Goal: Communication & Community: Share content

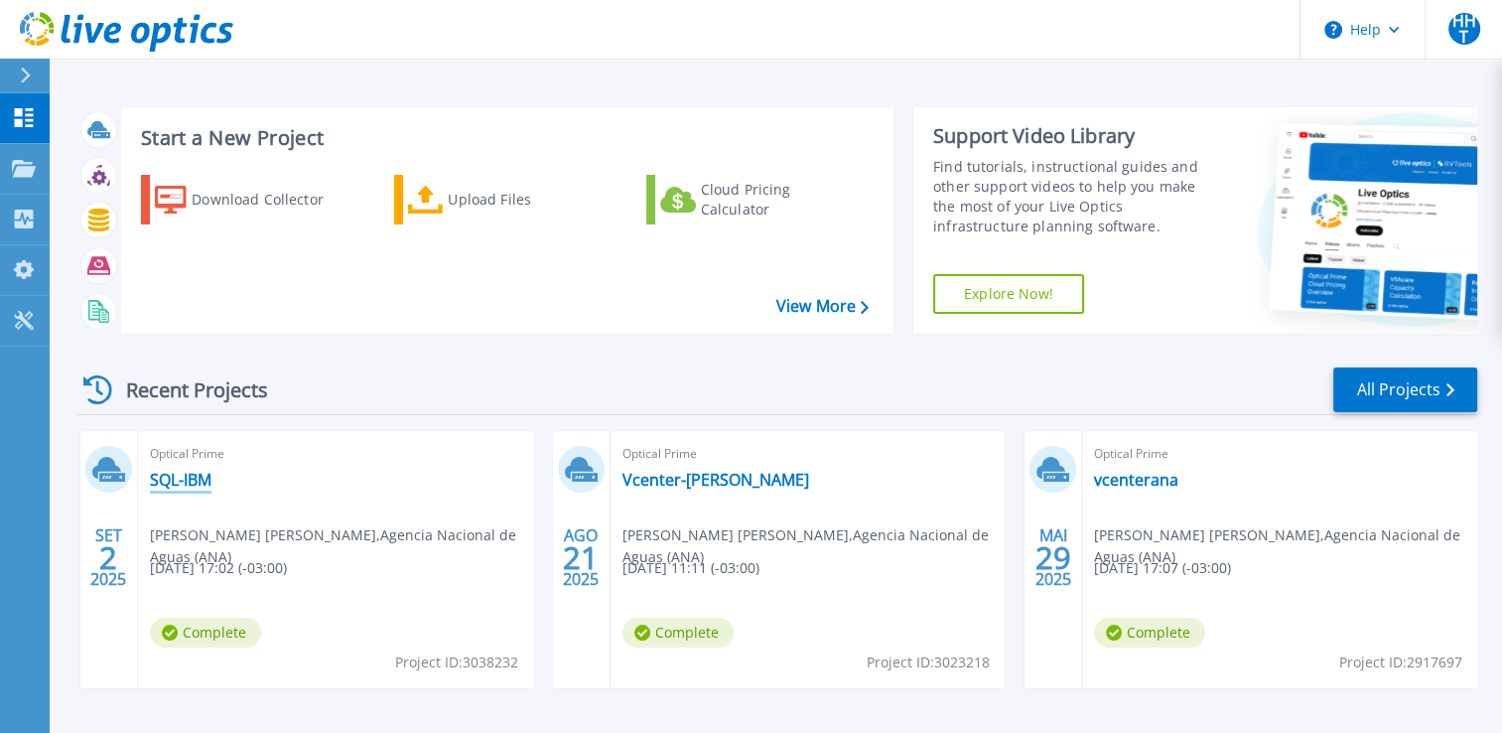
click at [183, 482] on link "SQL-IBM" at bounding box center [181, 480] width 62 height 20
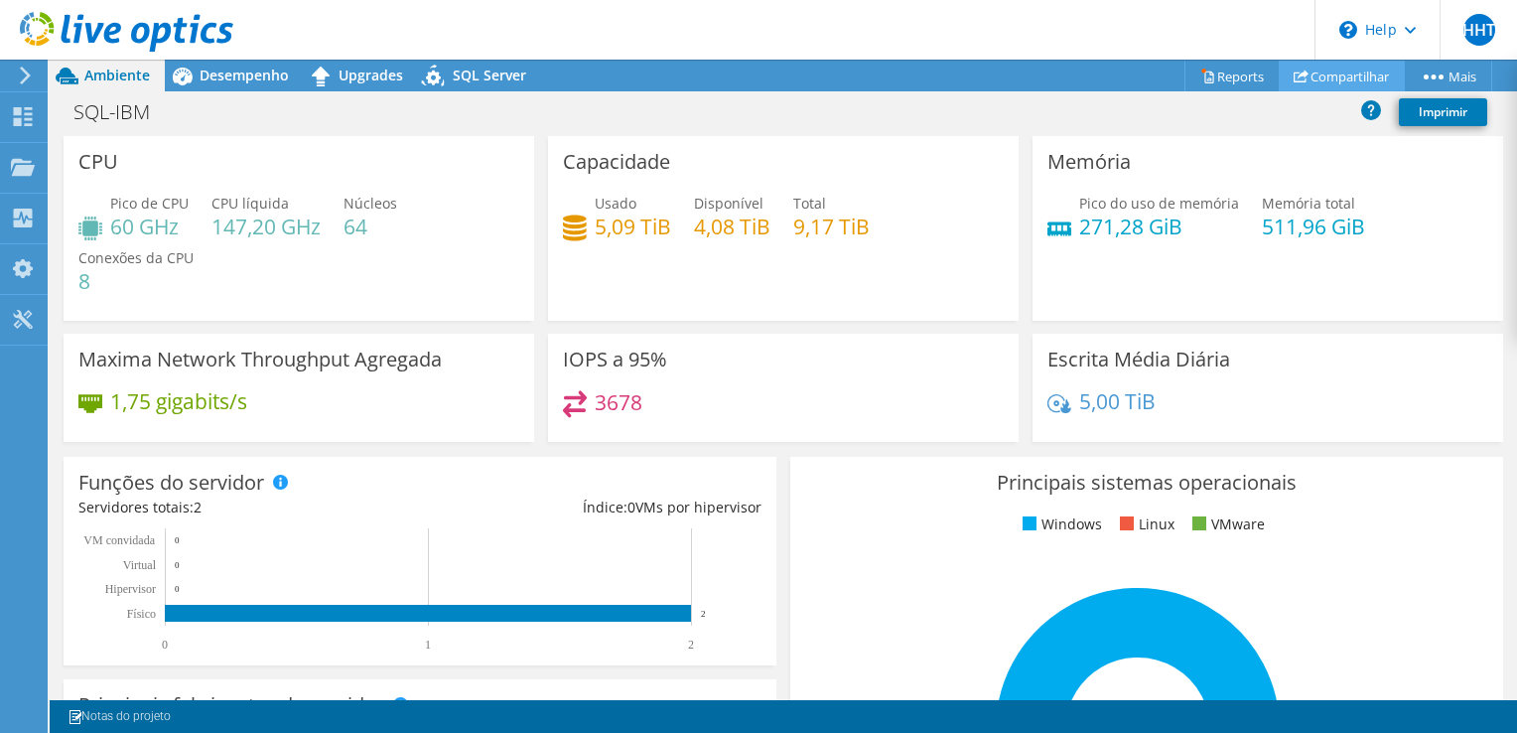
click at [1322, 76] on link "Compartilhar" at bounding box center [1342, 76] width 126 height 31
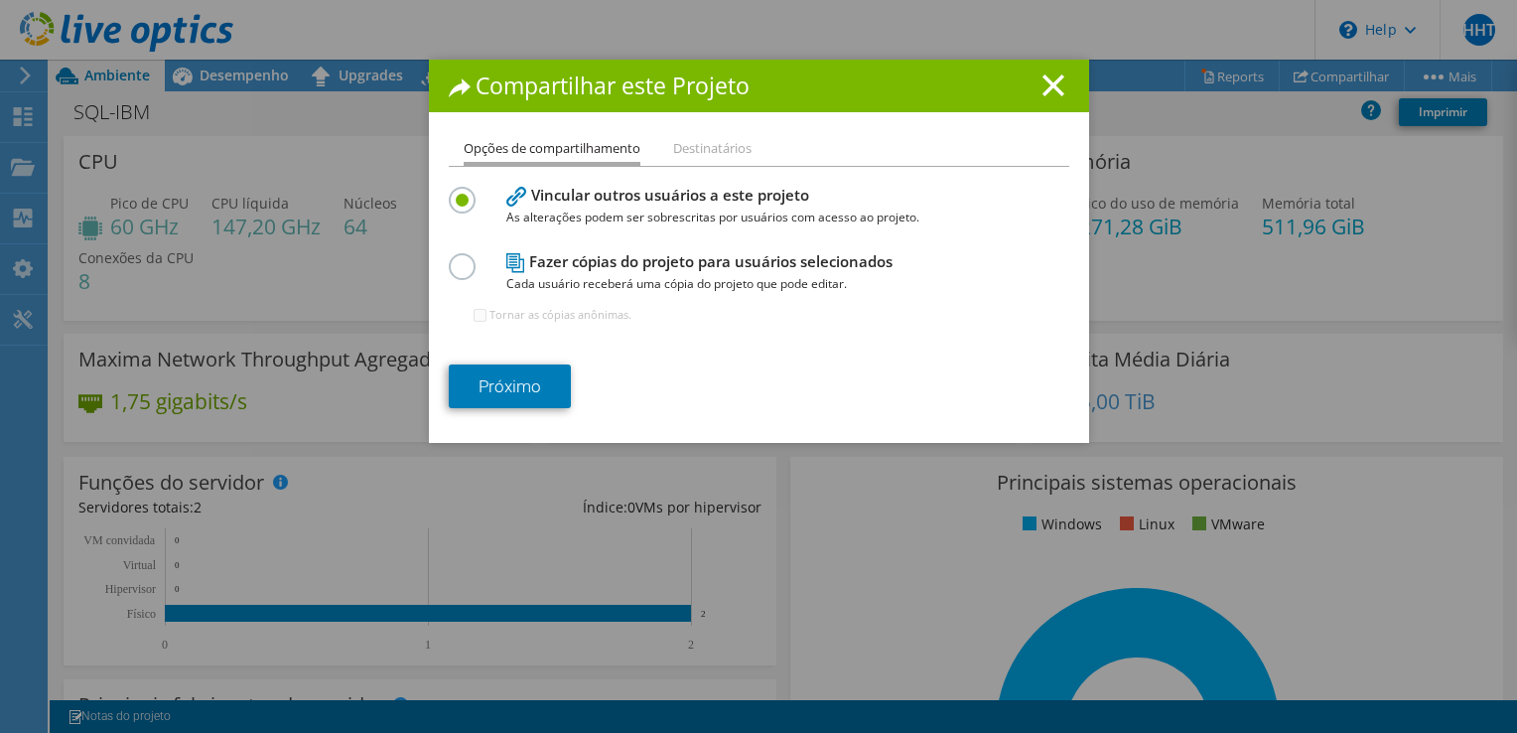
click at [719, 141] on li "Destinatários" at bounding box center [712, 149] width 78 height 25
click at [718, 149] on li "Destinatários" at bounding box center [712, 149] width 78 height 25
click at [528, 387] on link "Próximo" at bounding box center [510, 386] width 122 height 44
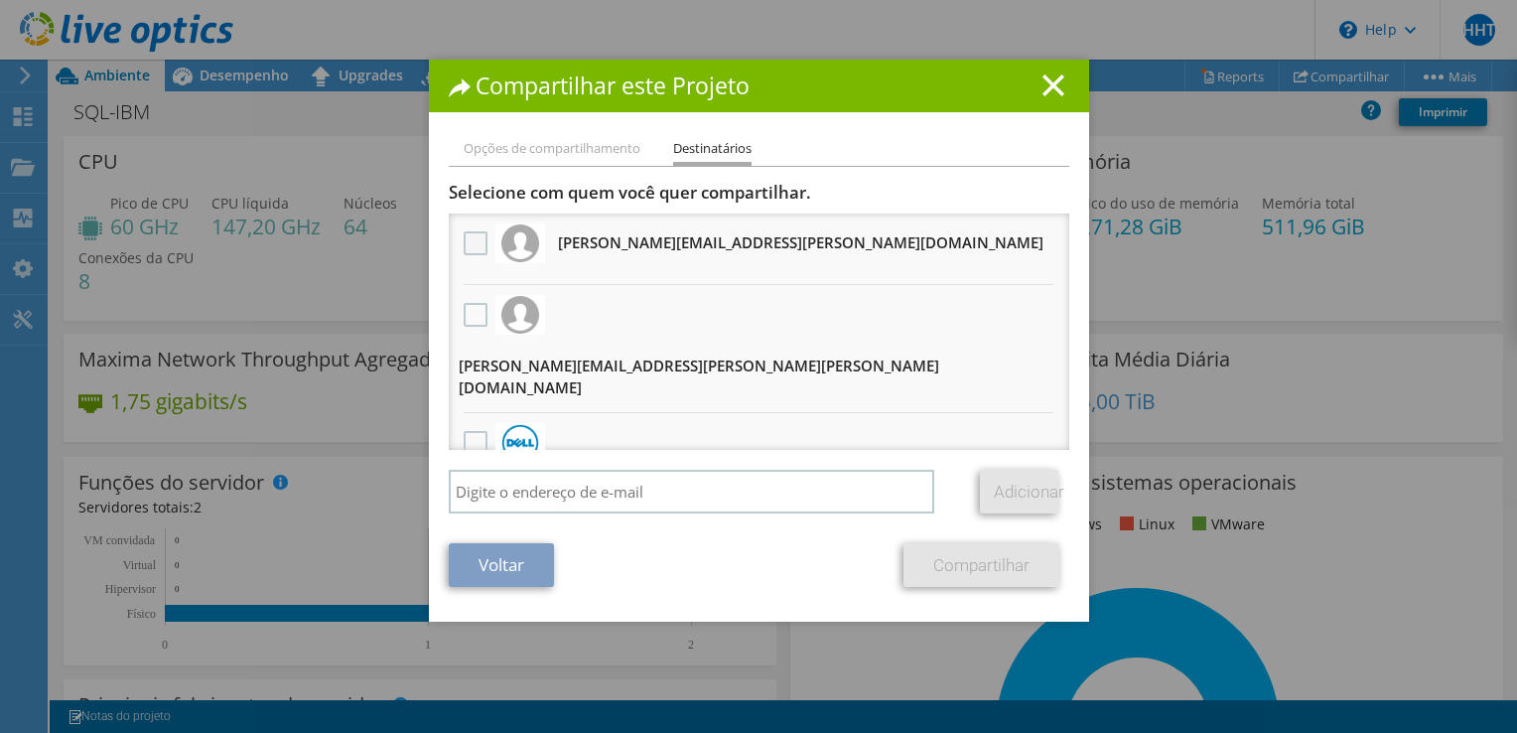
click at [469, 244] on label at bounding box center [478, 243] width 29 height 24
click at [0, 0] on input "checkbox" at bounding box center [0, 0] width 0 height 0
click at [464, 250] on label at bounding box center [478, 243] width 29 height 24
click at [0, 0] on input "checkbox" at bounding box center [0, 0] width 0 height 0
click at [472, 313] on label at bounding box center [478, 315] width 29 height 24
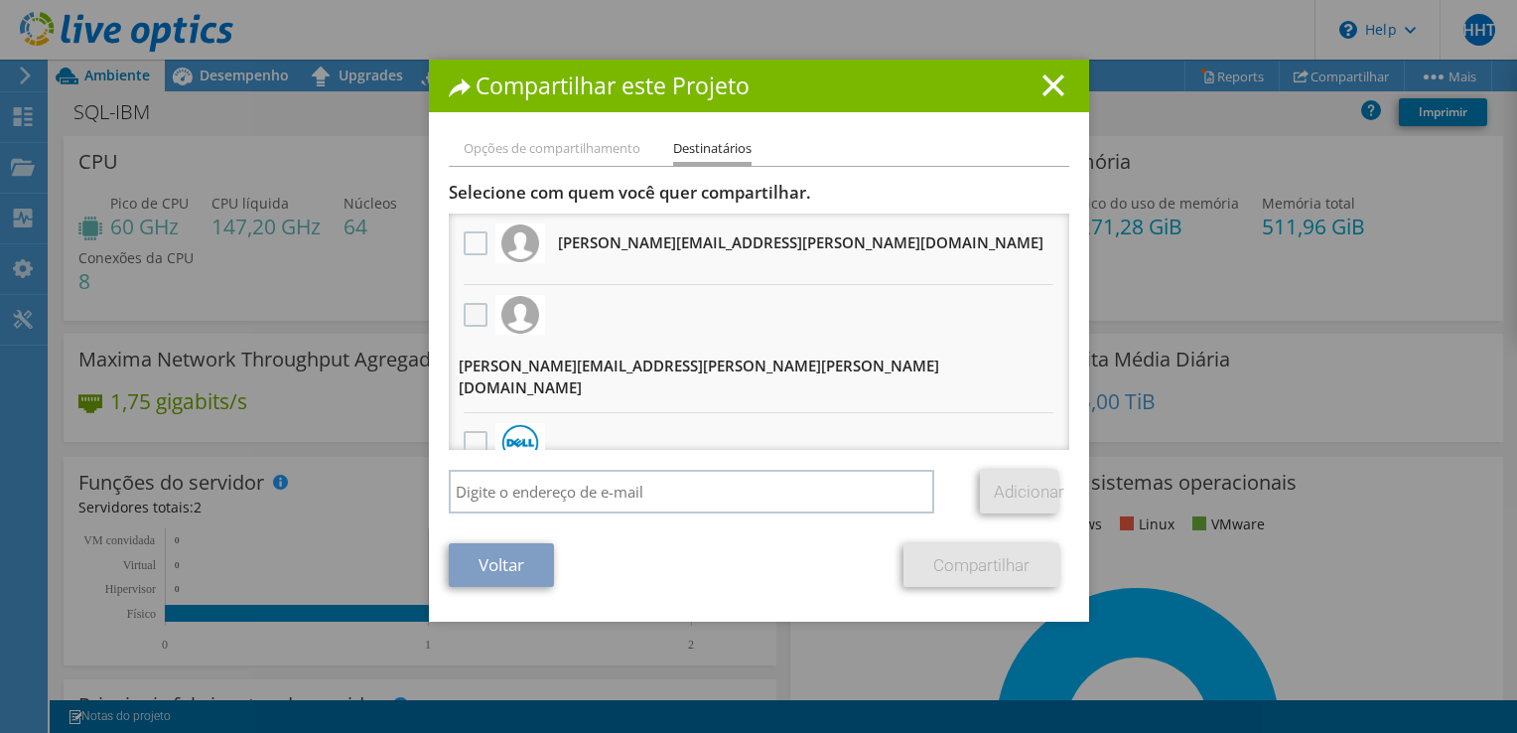
click at [0, 0] on input "checkbox" at bounding box center [0, 0] width 0 height 0
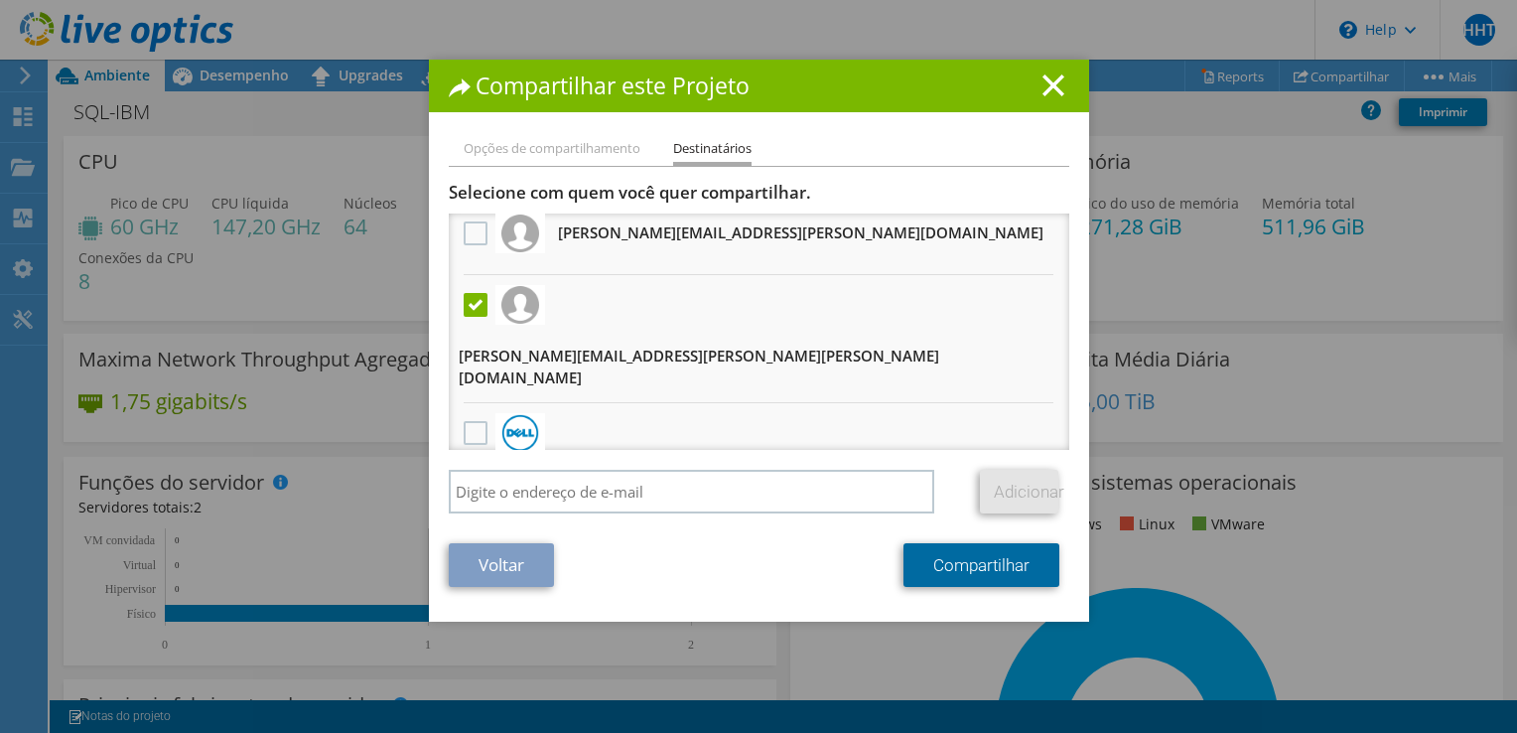
click at [963, 571] on link "Compartilhar" at bounding box center [981, 565] width 156 height 44
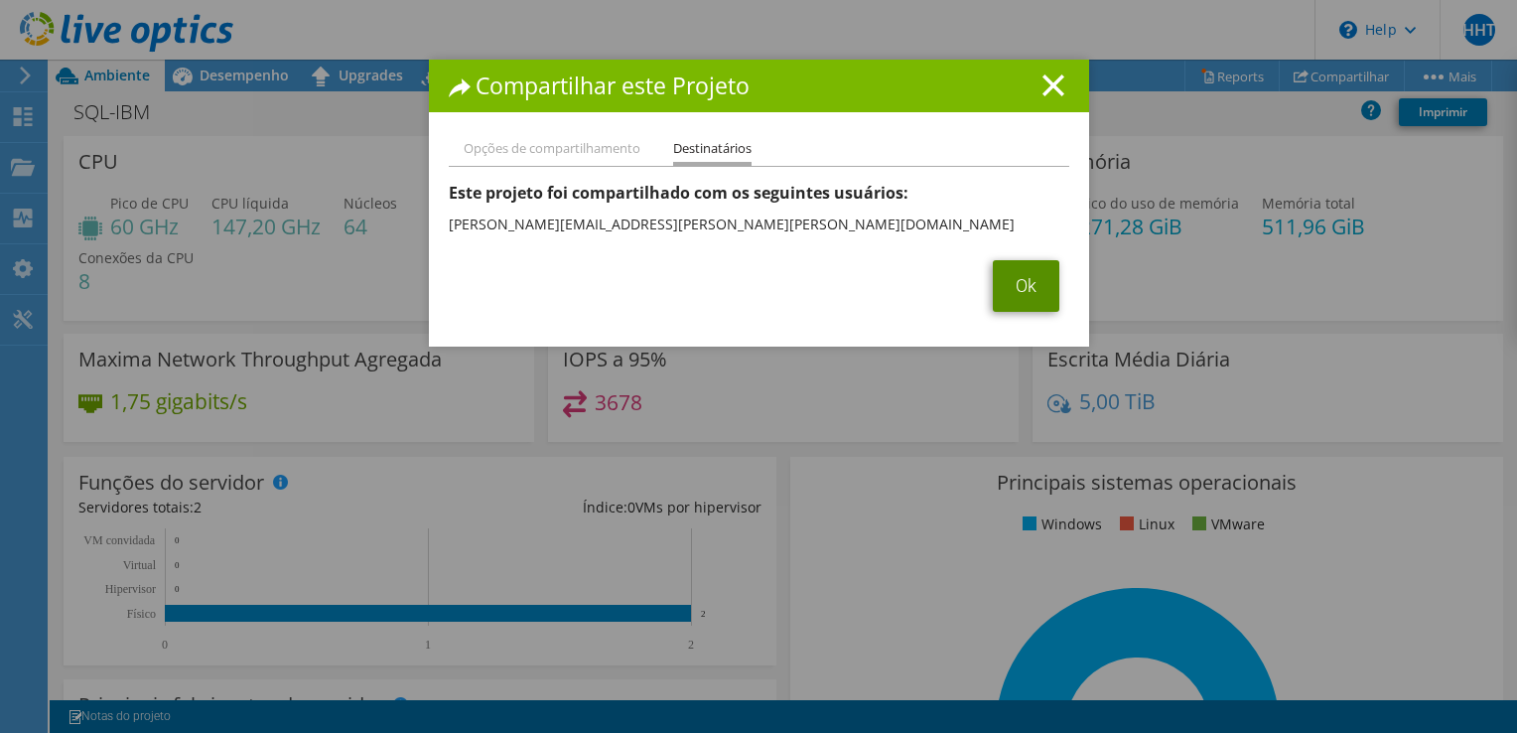
click at [1025, 276] on link "Ok" at bounding box center [1026, 286] width 67 height 52
